Goal: Answer question/provide support

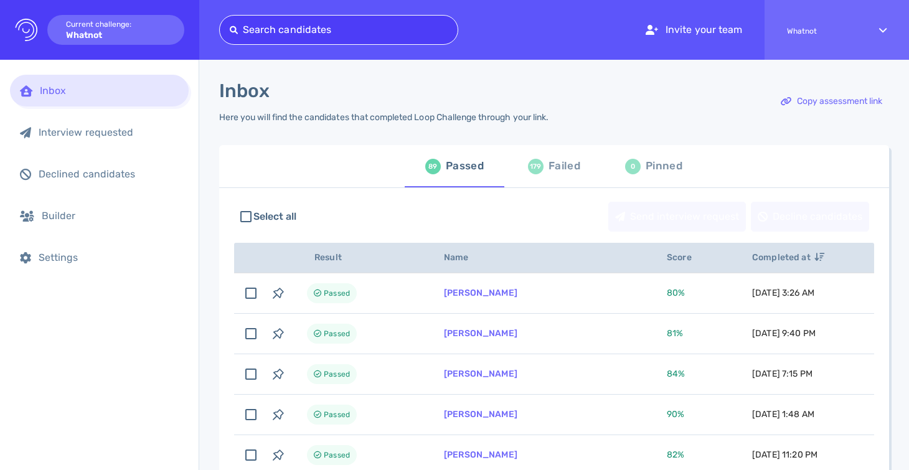
type input "[EMAIL_ADDRESS][DOMAIN_NAME]"
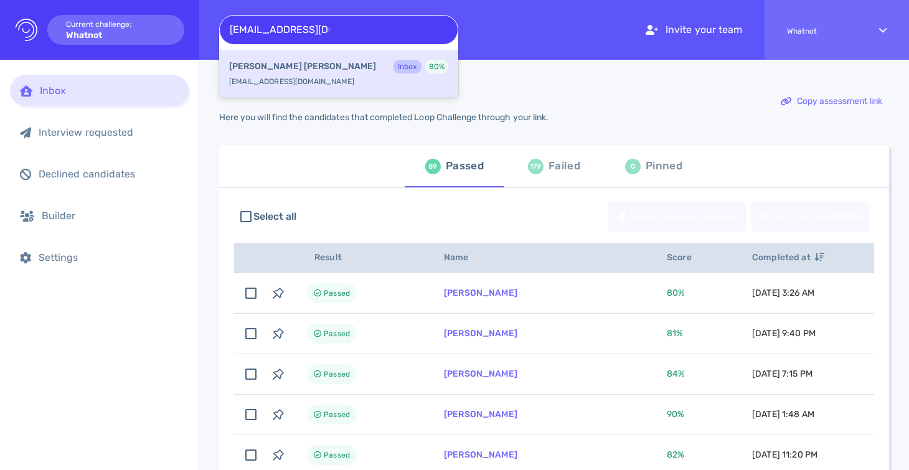
click at [316, 80] on div "[PERSON_NAME] Inbox 80 % [EMAIL_ADDRESS][DOMAIN_NAME]" at bounding box center [338, 74] width 239 height 48
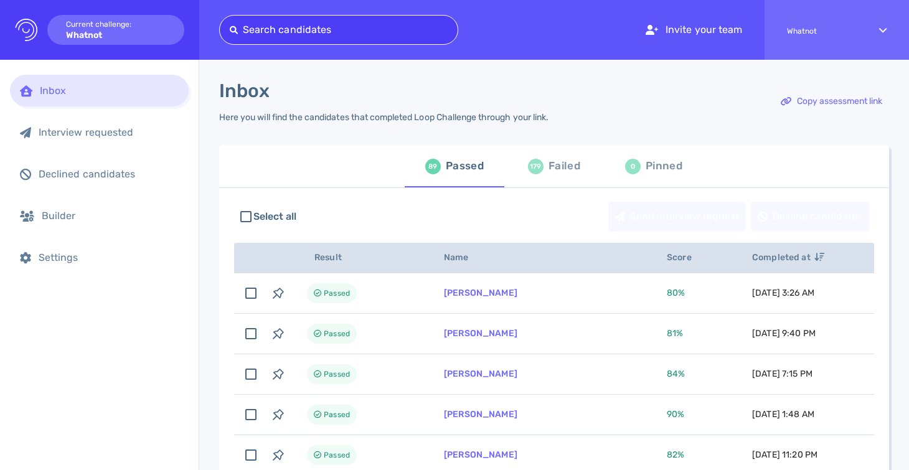
click at [329, 34] on div at bounding box center [339, 29] width 218 height 17
paste input "[DOMAIN_NAME][EMAIL_ADDRESS][DOMAIN_NAME]"
type input "[DOMAIN_NAME][EMAIL_ADDRESS][DOMAIN_NAME]"
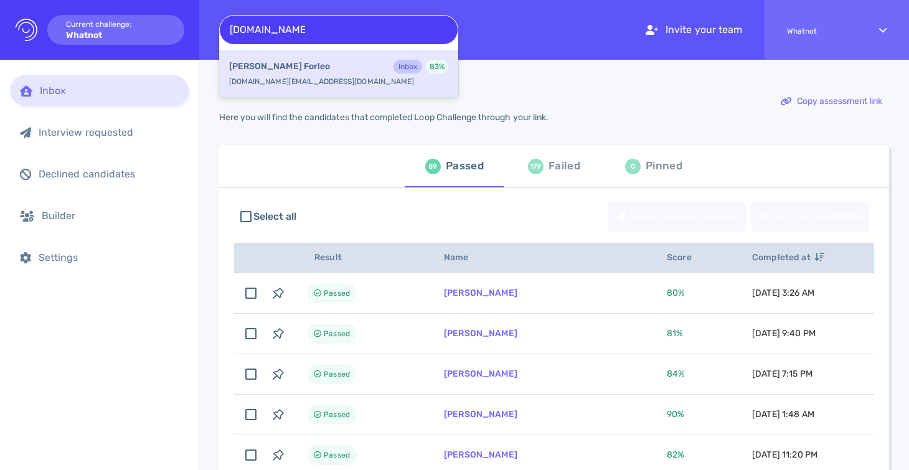
click at [324, 63] on div "[PERSON_NAME] Inbox 83 %" at bounding box center [338, 68] width 219 height 16
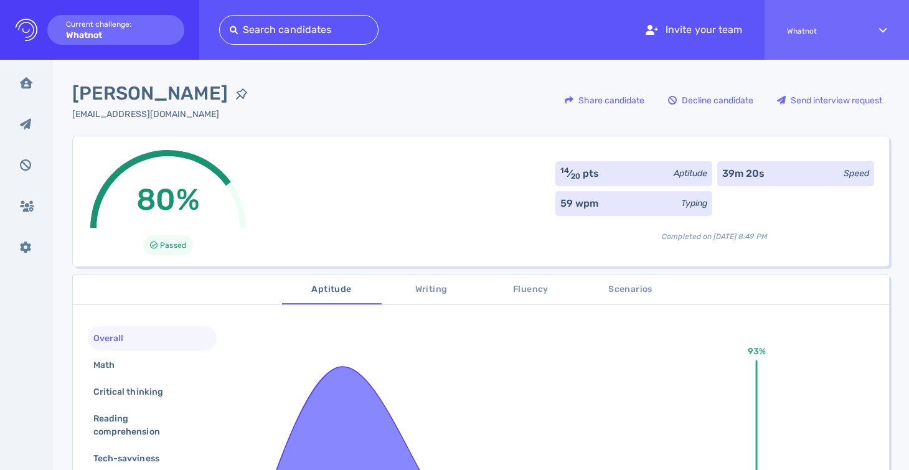
click at [132, 111] on div "[EMAIL_ADDRESS][DOMAIN_NAME]" at bounding box center [163, 114] width 183 height 13
